Goal: Information Seeking & Learning: Find specific fact

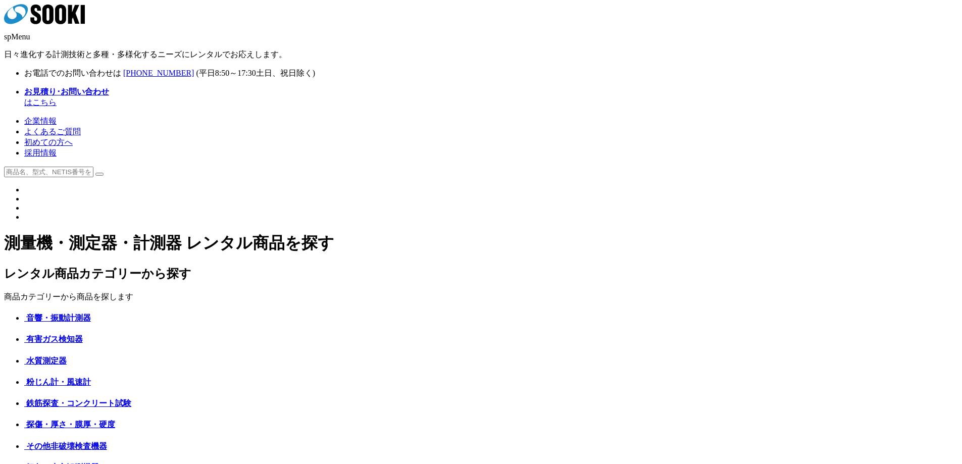
click at [81, 127] on link "よくあるご質問" at bounding box center [52, 131] width 57 height 9
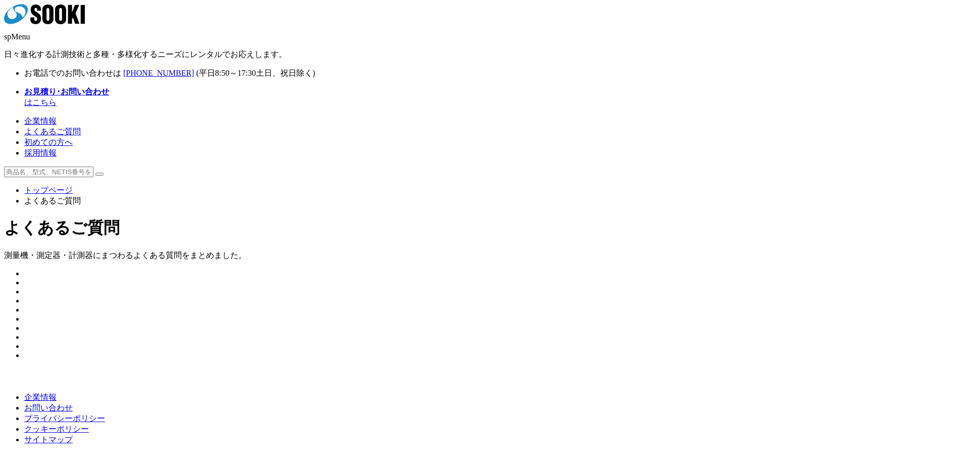
click at [24, 303] on img at bounding box center [24, 303] width 0 height 0
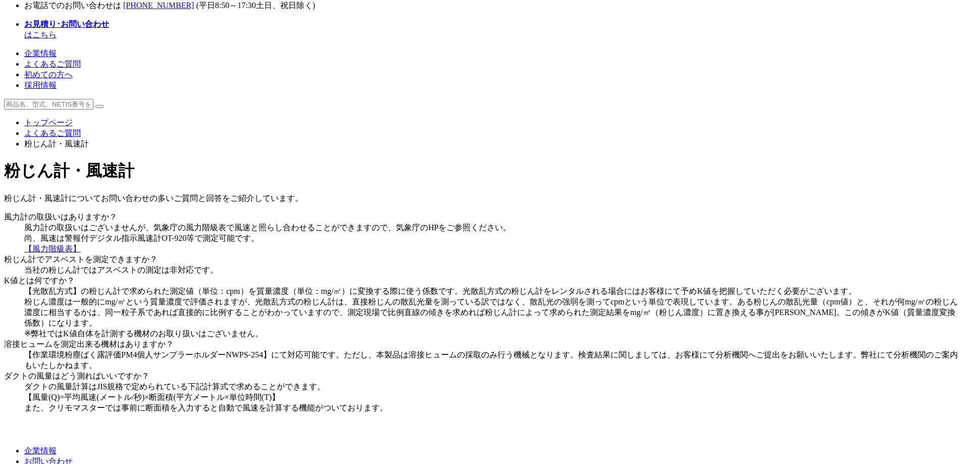
scroll to position [17, 0]
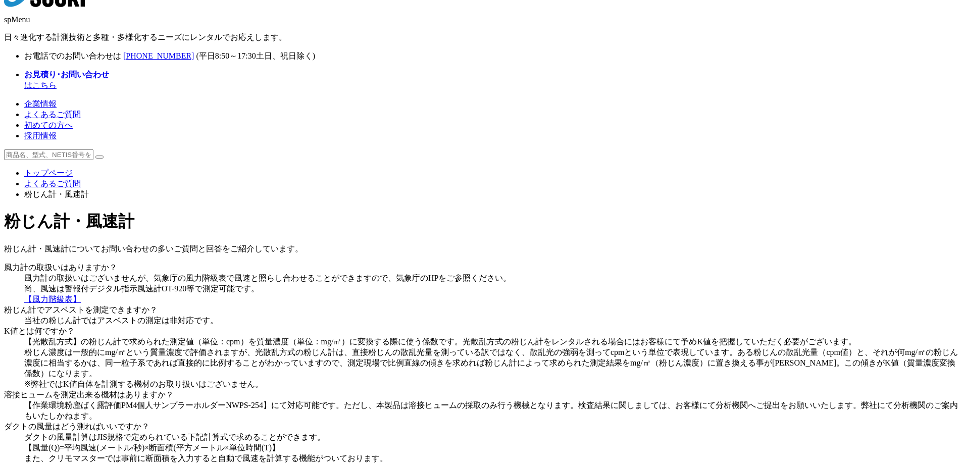
click at [81, 295] on link "【風力階級表】" at bounding box center [52, 299] width 57 height 9
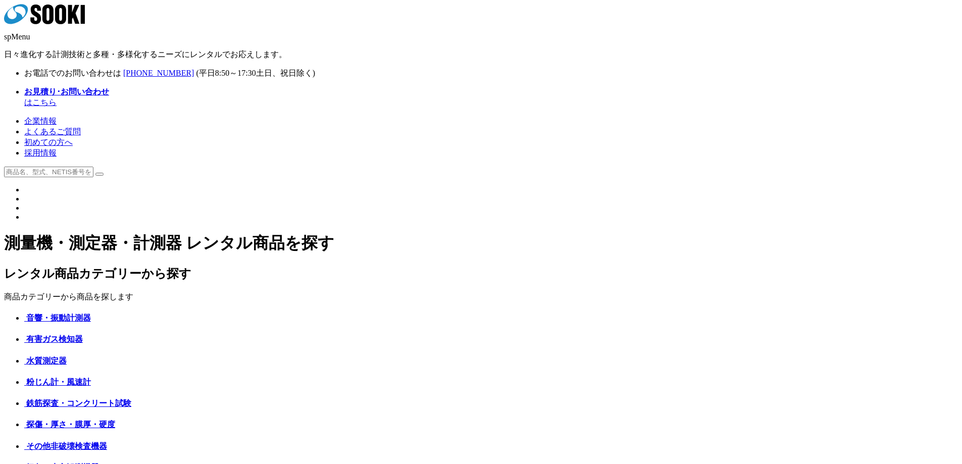
click at [81, 127] on link "よくあるご質問" at bounding box center [52, 131] width 57 height 9
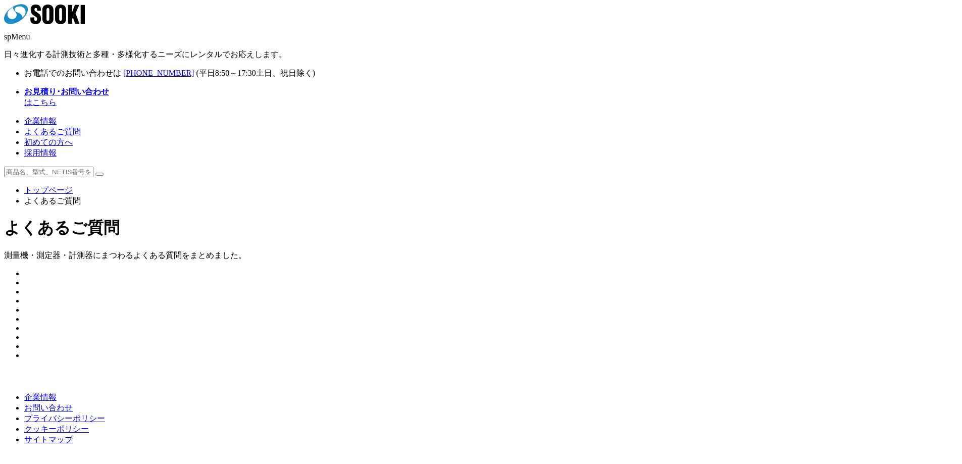
click at [24, 303] on img at bounding box center [24, 303] width 0 height 0
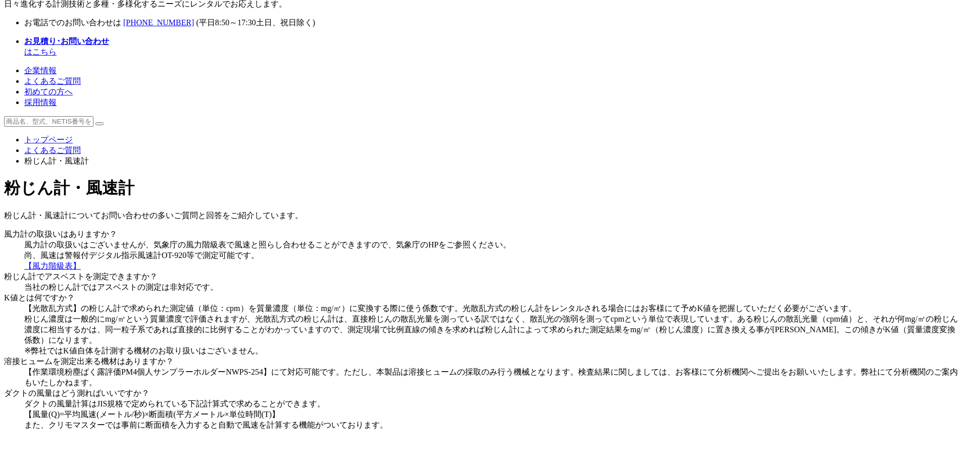
scroll to position [101, 0]
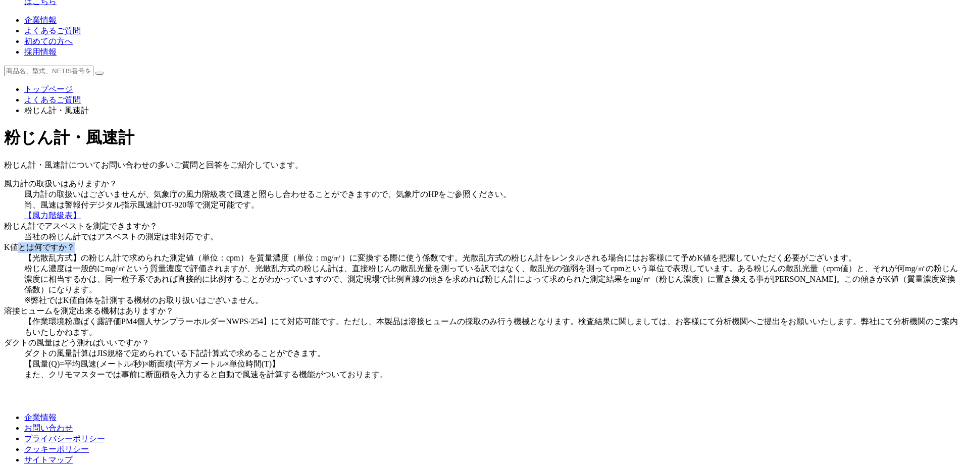
drag, startPoint x: 232, startPoint y: 231, endPoint x: 351, endPoint y: 230, distance: 119.2
click at [351, 242] on dt "K値とは何ですか？" at bounding box center [481, 247] width 954 height 11
click at [309, 242] on dt "K値とは何ですか？" at bounding box center [481, 247] width 954 height 11
click at [315, 242] on dt "K値とは何ですか？" at bounding box center [481, 247] width 954 height 11
click at [230, 242] on dt "K値とは何ですか？" at bounding box center [481, 247] width 954 height 11
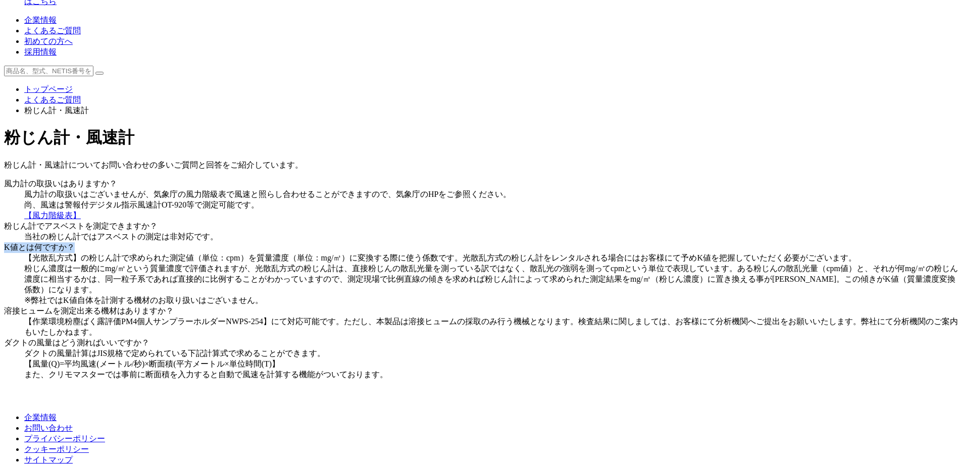
drag, startPoint x: 220, startPoint y: 224, endPoint x: 316, endPoint y: 224, distance: 95.9
click at [314, 242] on dt "K値とは何ですか？" at bounding box center [481, 247] width 954 height 11
copy dt "K値とは何ですか？"
click at [212, 253] on dd "【光散乱方式】の粉じん計で求められた測定値（単位：cpm）を質量濃度（単位：mg/㎥）に変換する際に使う係数です。光散乱方式の粉じん計をレンタルされる場合には…" at bounding box center [491, 279] width 934 height 53
copy dd "【光散乱方式】の粉じん計で求められた測定値（単位：cpm）を質量濃度（単位：mg/㎥）に変換する際に使う係数です。光散乱方式の粉じん計をレンタルされる場合には…"
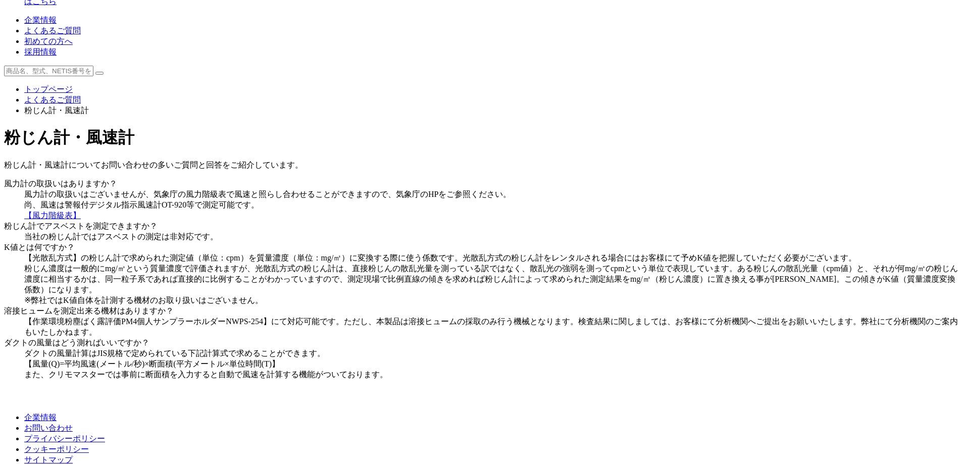
drag, startPoint x: 224, startPoint y: 255, endPoint x: 516, endPoint y: 314, distance: 297.8
click at [516, 306] on dd "【光散乱方式】の粉じん計で求められた測定値（単位：cpm）を質量濃度（単位：mg/㎥）に変換する際に使う係数です。光散乱方式の粉じん計をレンタルされる場合には…" at bounding box center [491, 279] width 934 height 53
drag, startPoint x: 340, startPoint y: 244, endPoint x: 352, endPoint y: 251, distance: 13.8
click at [340, 253] on dd "【光散乱方式】の粉じん計で求められた測定値（単位：cpm）を質量濃度（単位：mg/㎥）に変換する際に使う係数です。光散乱方式の粉じん計をレンタルされる場合には…" at bounding box center [491, 279] width 934 height 53
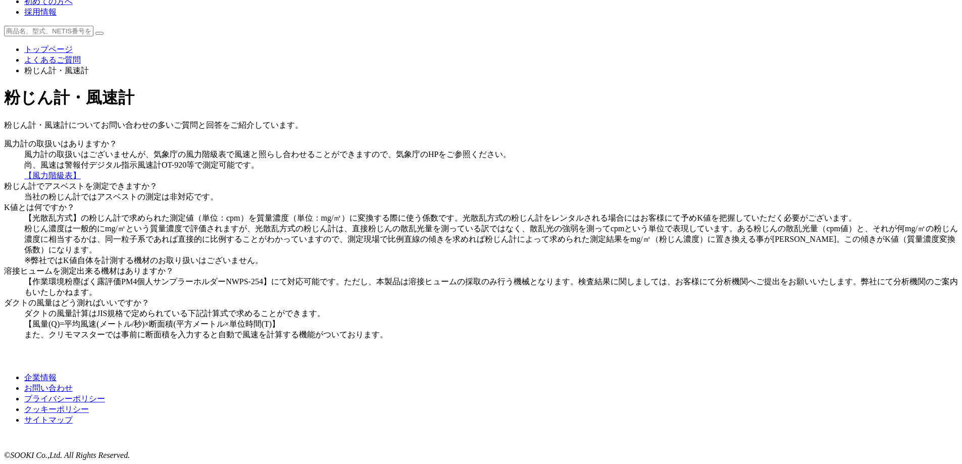
click at [497, 309] on dd "ダクトの風量計算はJIS規格で定められている下記計算式で求めることができます。 【風量(Q)=平均風速(メートル/秒)×断面積(平方メートル×単位時間(T)】…" at bounding box center [491, 325] width 934 height 32
drag, startPoint x: 224, startPoint y: 196, endPoint x: 448, endPoint y: 191, distance: 224.2
click at [441, 266] on dt "溶接ヒュームを測定出来る機材はありますか？" at bounding box center [481, 271] width 954 height 11
copy dt "溶接ヒュームを測定出来る機材はありますか？"
copy dd "【作業環境粉塵ばく露評価PM4個人サンプラーホルダーNWPS-254】にて対応可能です。ただし、本製品は溶接ヒュームの採取のみ行う機械となります。検査結果に関…"
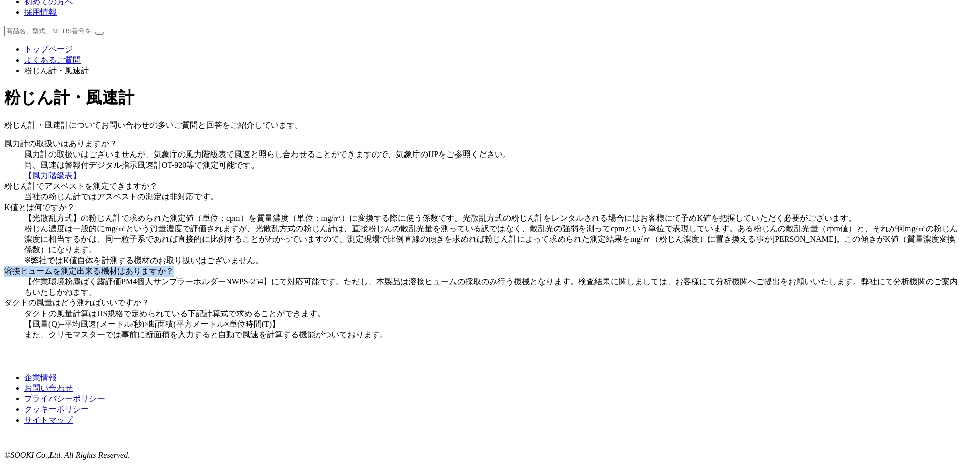
drag, startPoint x: 222, startPoint y: 229, endPoint x: 559, endPoint y: 242, distance: 338.0
click at [556, 277] on dd "【作業環境粉塵ばく露評価PM4個人サンプラーホルダーNWPS-254】にて対応可能です。ただし、本製品は溶接ヒュームの採取のみ行う機械となります。検査結果に関…" at bounding box center [491, 287] width 934 height 21
drag, startPoint x: 349, startPoint y: 283, endPoint x: 243, endPoint y: 282, distance: 105.5
click at [347, 298] on dt "ダクトの風量はどう測ればいいですか？" at bounding box center [481, 303] width 954 height 11
drag, startPoint x: 217, startPoint y: 278, endPoint x: 421, endPoint y: 272, distance: 204.6
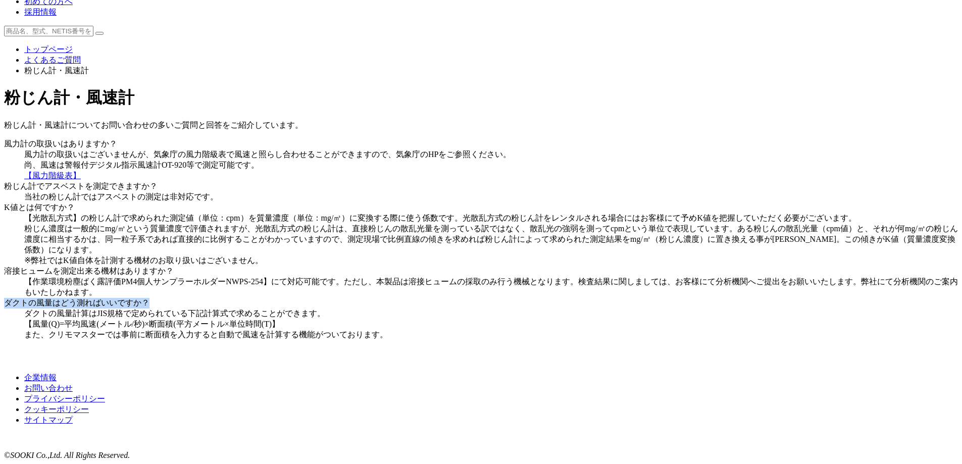
click at [404, 298] on dt "ダクトの風量はどう測ればいいですか？" at bounding box center [481, 303] width 954 height 11
copy dt "ダクトの風量はどう測ればいいですか？"
drag, startPoint x: 221, startPoint y: 311, endPoint x: 568, endPoint y: 331, distance: 347.0
click at [567, 333] on dd "ダクトの風量計算はJIS規格で定められている下記計算式で求めることができます。 【風量(Q)=平均風速(メートル/秒)×断面積(平方メートル×単位時間(T)】…" at bounding box center [491, 325] width 934 height 32
copy dd "ダクトの風量計算はJIS規格で定められている下記計算式で求めることができます。 【風量(Q)=平均風速(メートル/秒)×断面積(平方メートル×単位時間(T)】…"
